Goal: Consume media (video, audio): Consume media (video, audio)

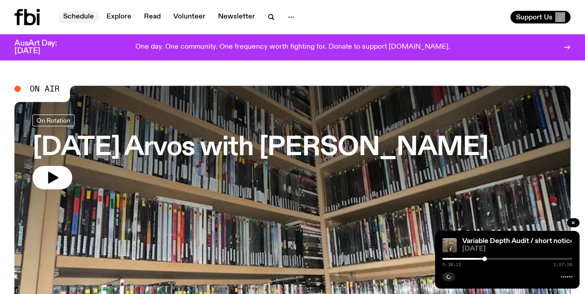
click at [85, 14] on link "Schedule" at bounding box center [79, 17] width 42 height 13
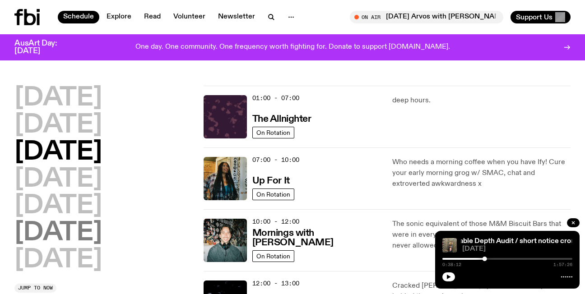
click at [89, 234] on h2 "[DATE]" at bounding box center [58, 233] width 88 height 25
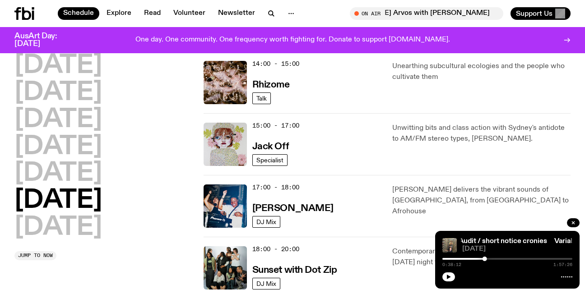
scroll to position [476, 0]
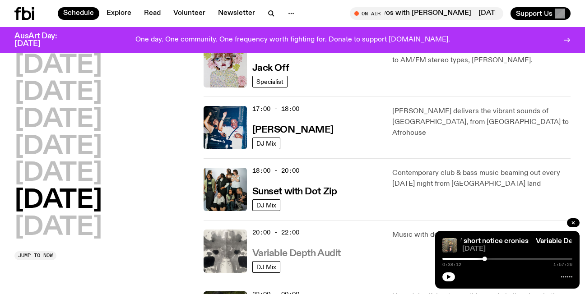
click at [328, 253] on h3 "Variable Depth Audit" at bounding box center [296, 253] width 88 height 9
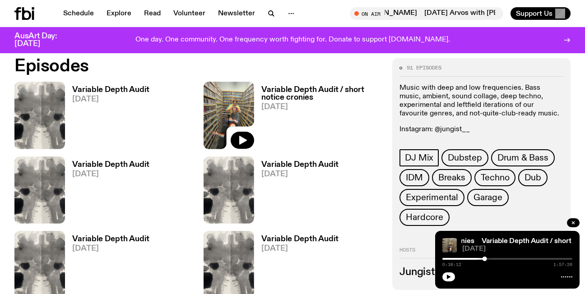
scroll to position [403, 0]
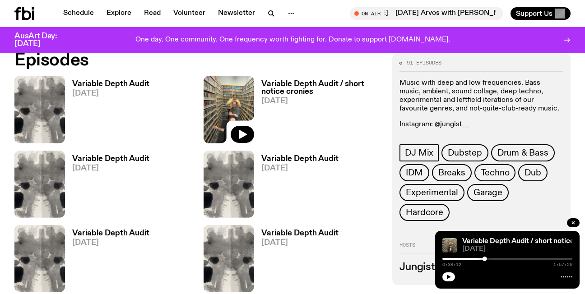
click at [271, 97] on span "[DATE]" at bounding box center [321, 101] width 120 height 8
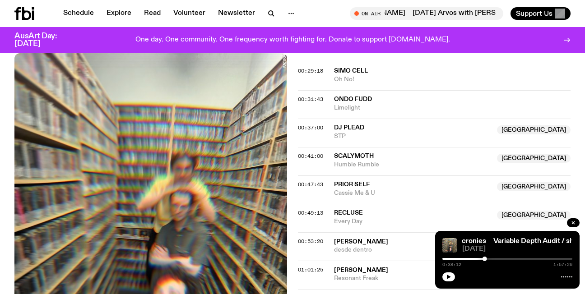
scroll to position [613, 0]
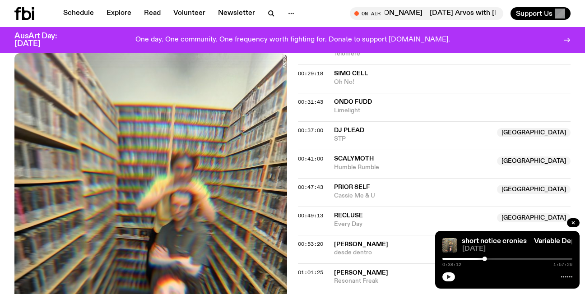
click at [447, 275] on icon "button" at bounding box center [448, 276] width 5 height 5
